Goal: Transaction & Acquisition: Purchase product/service

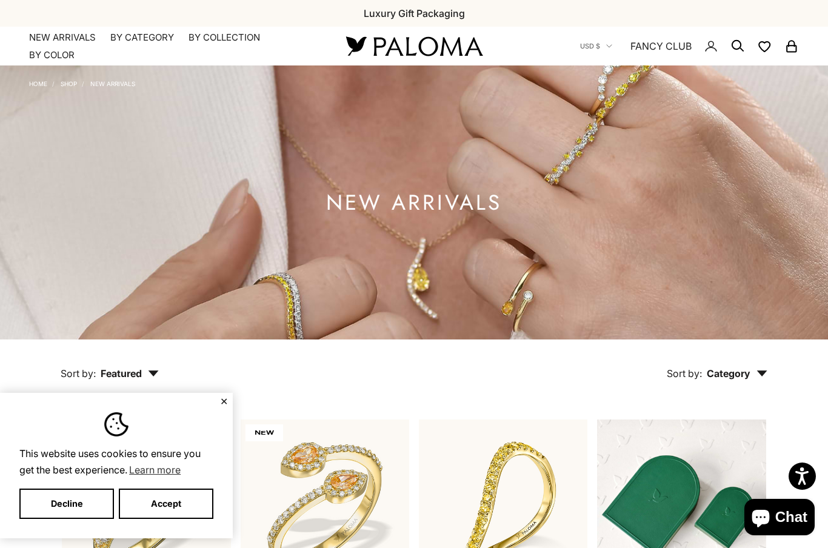
click at [170, 498] on button "Accept" at bounding box center [166, 503] width 95 height 30
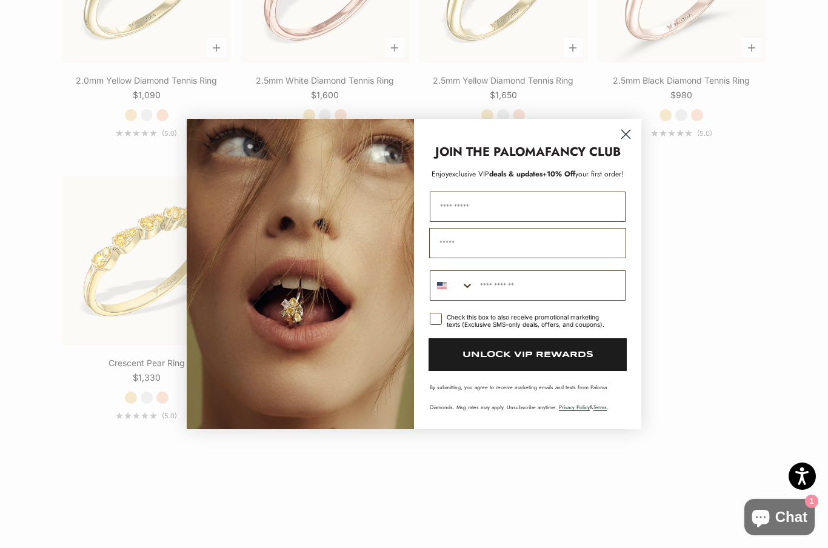
scroll to position [1990, 0]
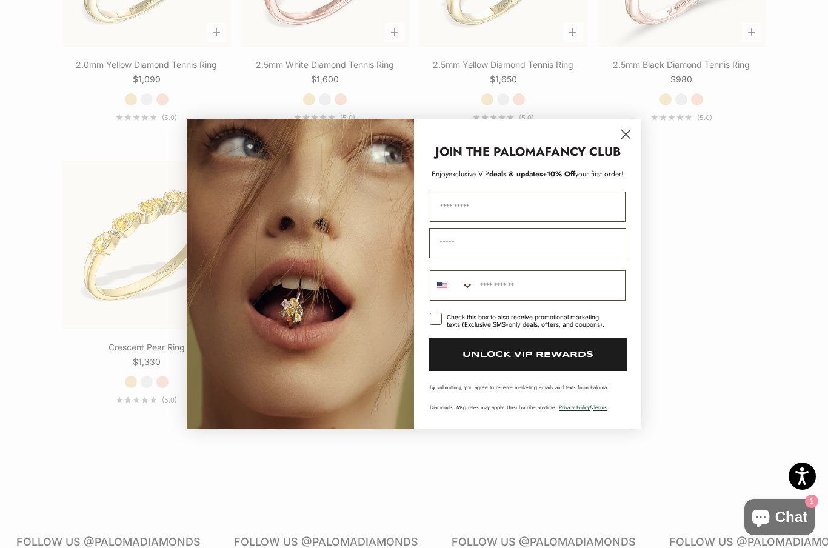
click at [636, 145] on icon "Close dialog" at bounding box center [625, 134] width 21 height 21
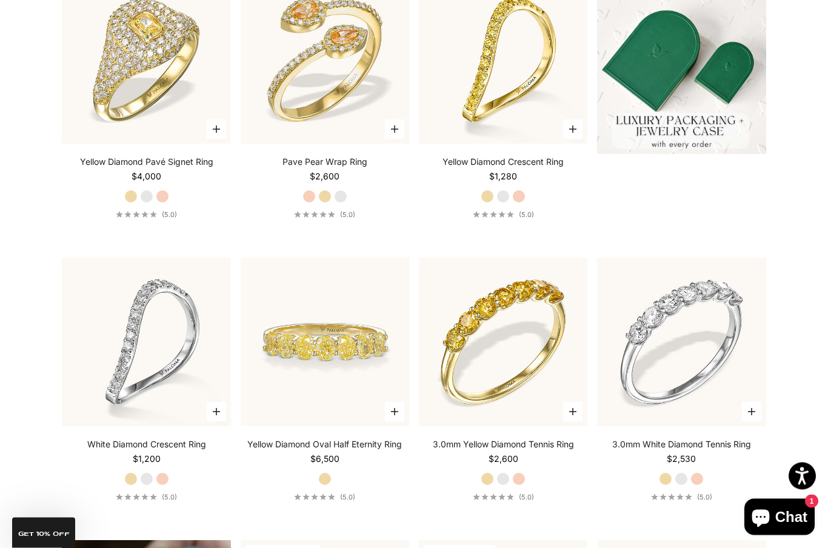
scroll to position [445, 0]
click at [302, 105] on img at bounding box center [324, 58] width 185 height 185
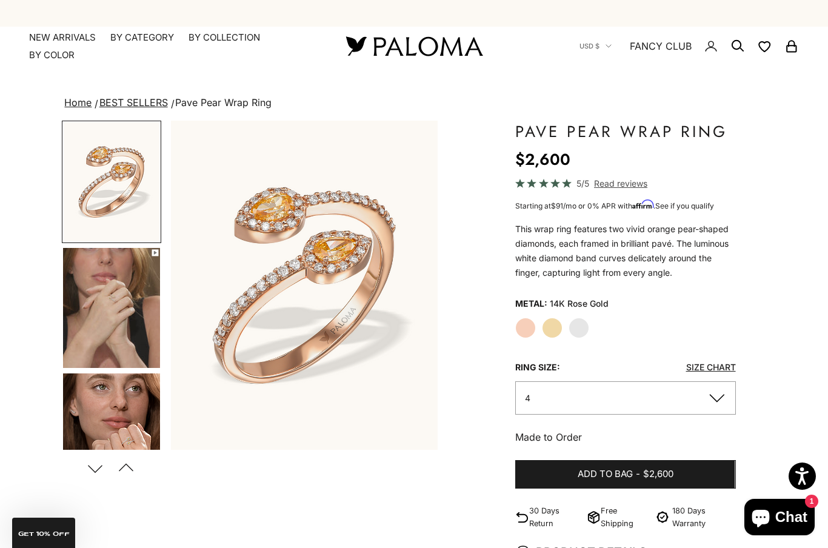
click at [136, 454] on button "Previous" at bounding box center [126, 468] width 27 height 28
click at [154, 457] on div "Next Previous" at bounding box center [110, 467] width 97 height 27
click at [119, 418] on img "Go to item 5" at bounding box center [111, 433] width 97 height 120
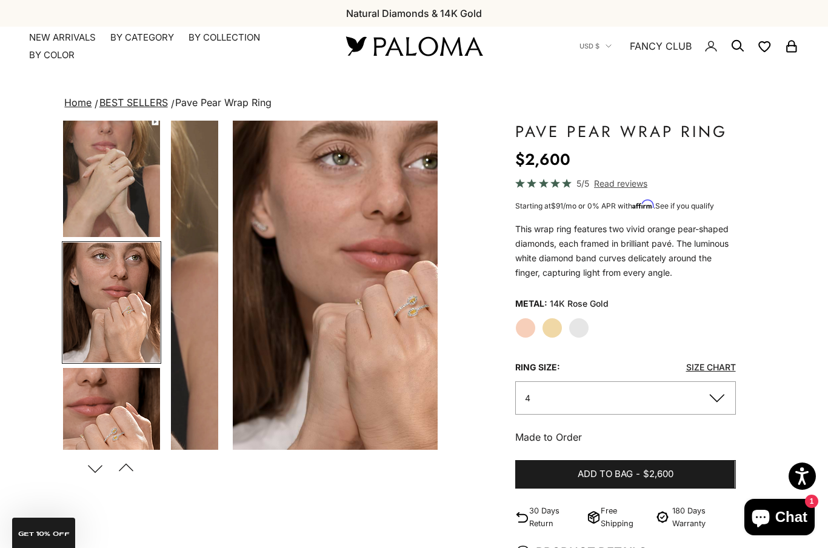
scroll to position [0, 562]
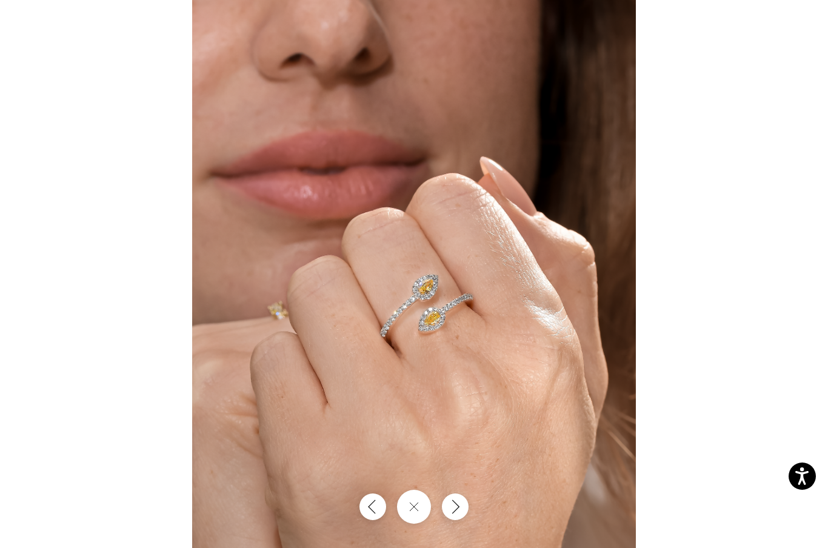
click at [356, 394] on img at bounding box center [413, 274] width 443 height 548
